Goal: Check status

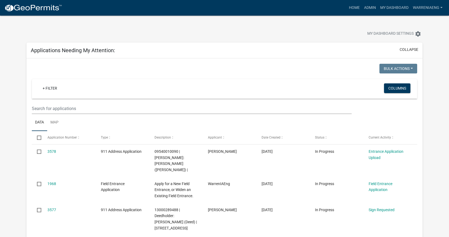
select select "2: 50"
select select "3: 100"
click at [240, 32] on div at bounding box center [140, 35] width 236 height 12
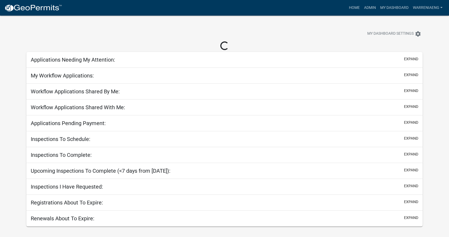
select select "3: 100"
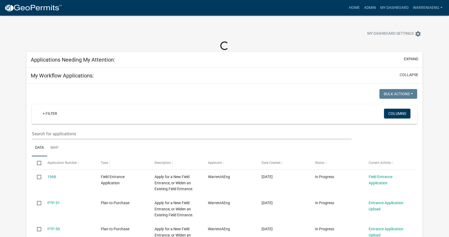
select select "2: 50"
